Goal: Information Seeking & Learning: Learn about a topic

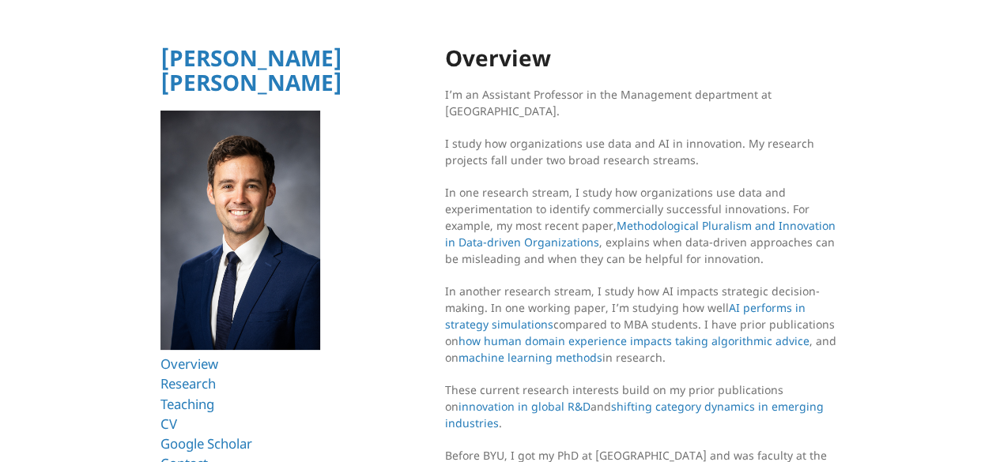
click at [563, 145] on p "I study how organizations use data and AI in innovation. My research projects f…" at bounding box center [642, 151] width 395 height 33
drag, startPoint x: 503, startPoint y: 164, endPoint x: 694, endPoint y: 165, distance: 191.3
click at [694, 165] on p "I study how organizations use data and AI in innovation. My research projects f…" at bounding box center [642, 151] width 395 height 33
click at [627, 175] on section "Overview I’m an Assistant Professor in the Management department at Brigham You…" at bounding box center [642, 357] width 395 height 622
drag, startPoint x: 558, startPoint y: 196, endPoint x: 538, endPoint y: 197, distance: 19.8
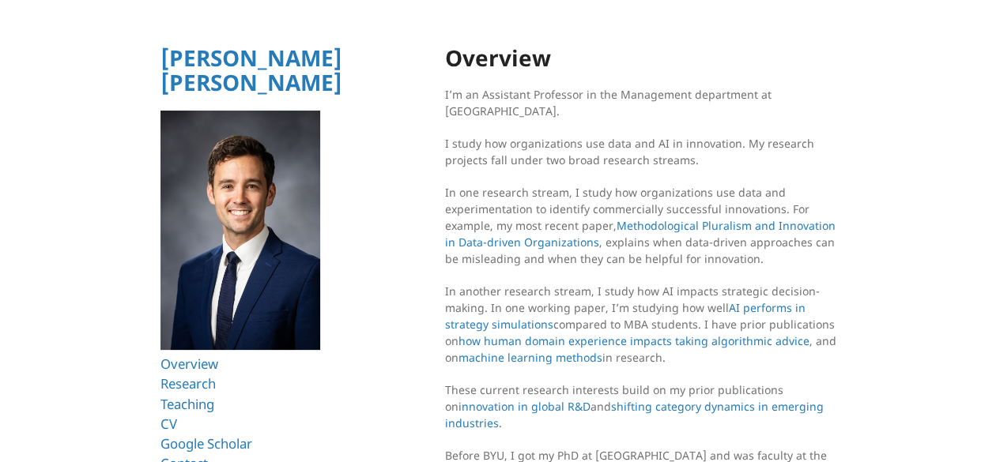
click at [538, 197] on p "In one research stream, I study how organizations use data and experimentation …" at bounding box center [642, 225] width 395 height 83
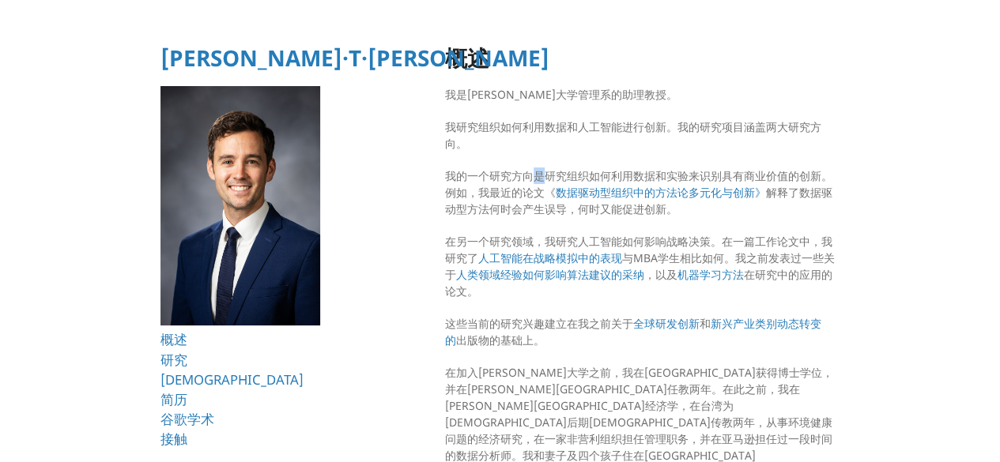
drag, startPoint x: 528, startPoint y: 169, endPoint x: 548, endPoint y: 164, distance: 20.5
click at [548, 164] on section "概述 我是杨百翰大学管理系的助理教授。 我研究组织如何利用数据和人工智能进行创新。我的研究项目涵盖两大研究方向。 我的一个研究方向是研究组织如何利用数据和实验…" at bounding box center [642, 315] width 395 height 539
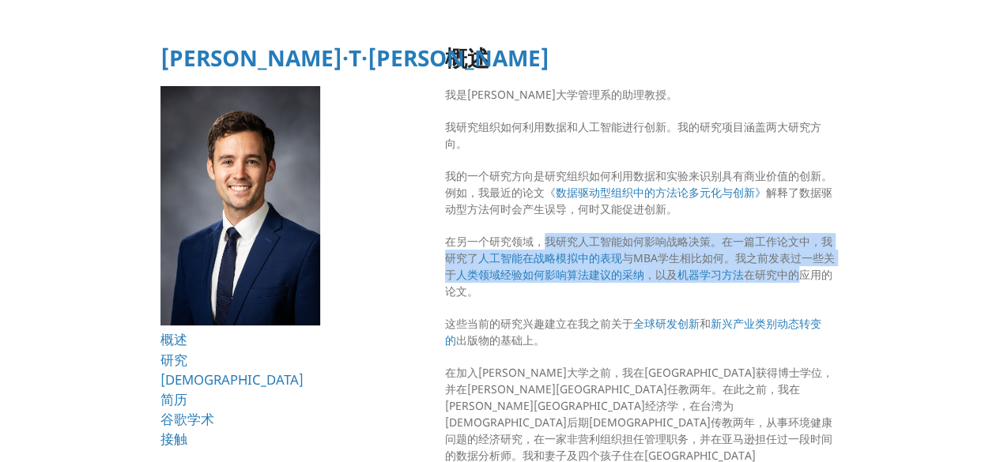
drag, startPoint x: 545, startPoint y: 239, endPoint x: 804, endPoint y: 273, distance: 260.7
click at [804, 273] on p "在另一个研究领域，我研究人工智能如何影响战略决策。在一篇工作论文中，我研究了 人工智能在战略模拟中的表现 与MBA学生相比如何。我之前发表过一些关于 人类领域…" at bounding box center [642, 266] width 395 height 66
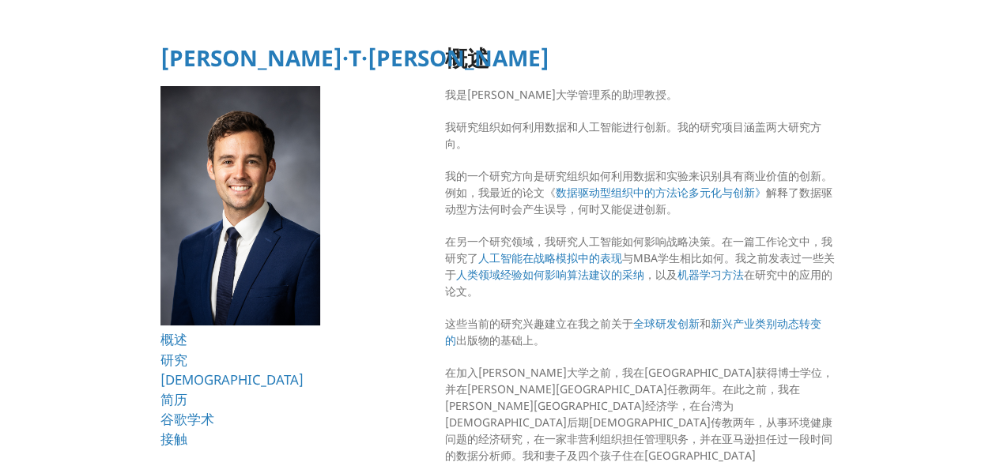
click at [879, 198] on html "瑞安·T·艾伦 概述 研究 教学 简历 谷歌学术 接触 概述 我是杨百翰大学管理系的助理教授。 我研究组织如何利用数据和人工智能进行创新。我的研究项目涵盖两大…" at bounding box center [500, 292] width 1000 height 585
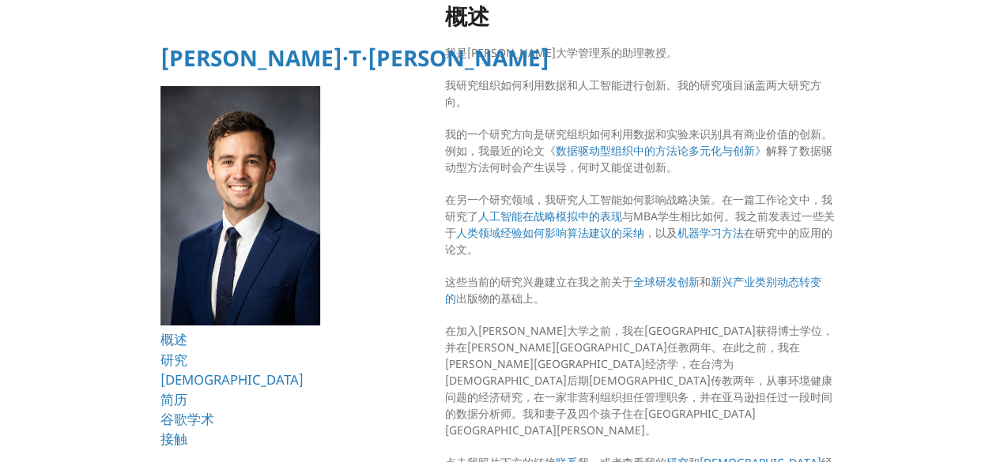
scroll to position [72, 0]
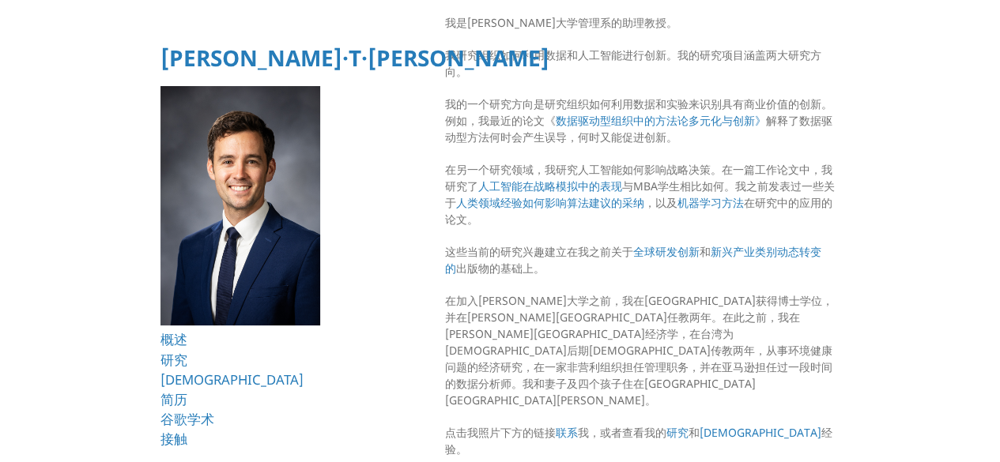
drag, startPoint x: 907, startPoint y: 134, endPoint x: 926, endPoint y: 94, distance: 43.8
click at [958, 156] on html "瑞安·T·艾伦 概述 研究 教学 简历 谷歌学术 接触 概述 我是杨百翰大学管理系的助理教授。 我研究组织如何利用数据和人工智能进行创新。我的研究项目涵盖两大…" at bounding box center [500, 220] width 1000 height 585
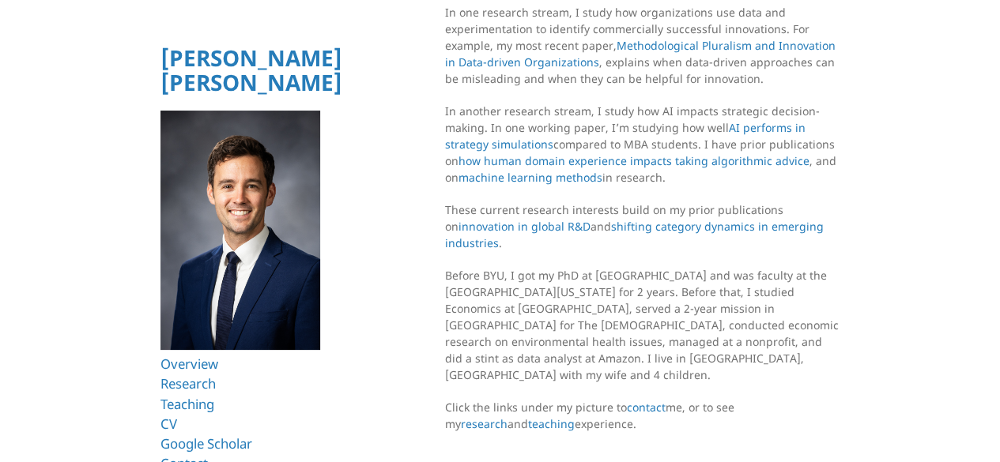
scroll to position [188, 0]
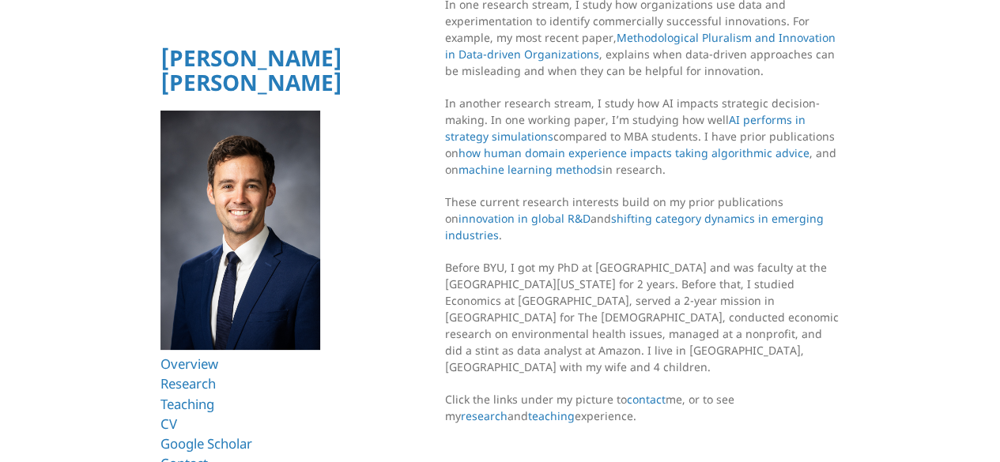
click at [874, 221] on html "Ryan T. Allen Overview Research Teaching CV Google Scholar Contact Overview I’m…" at bounding box center [500, 146] width 1000 height 668
click at [187, 375] on link "Research" at bounding box center [190, 384] width 61 height 18
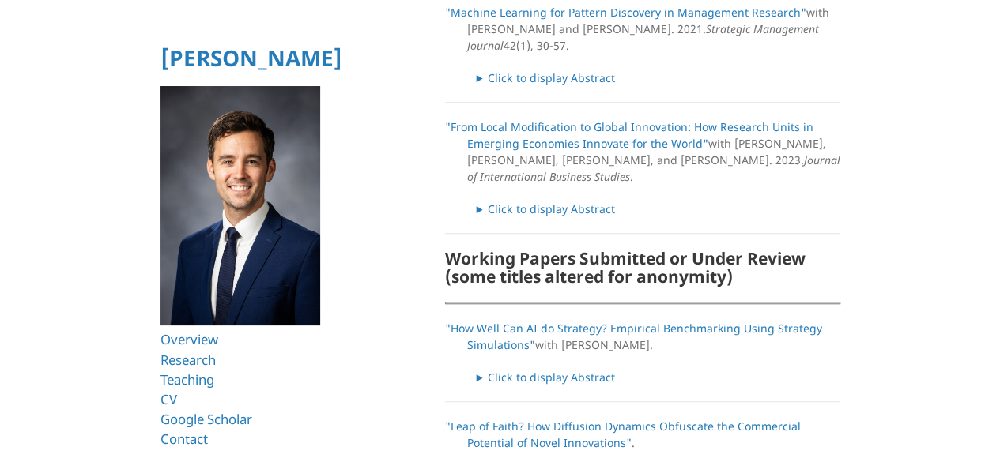
scroll to position [632, 0]
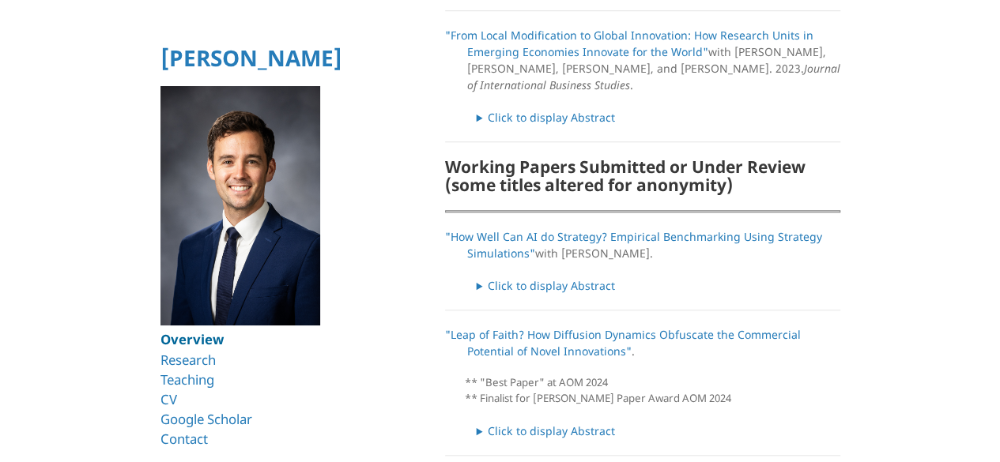
click at [205, 336] on link "Overview" at bounding box center [191, 339] width 63 height 18
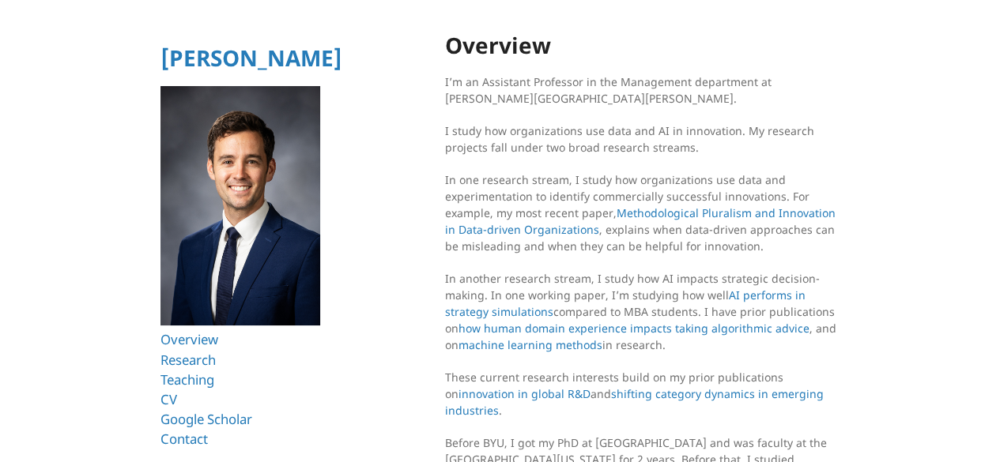
scroll to position [188, 0]
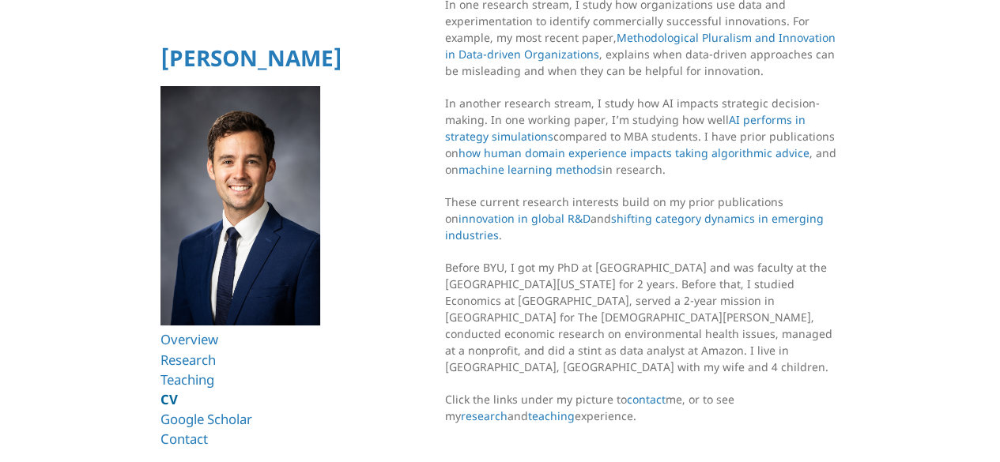
click at [170, 398] on link "CV" at bounding box center [168, 399] width 17 height 18
